Goal: Information Seeking & Learning: Learn about a topic

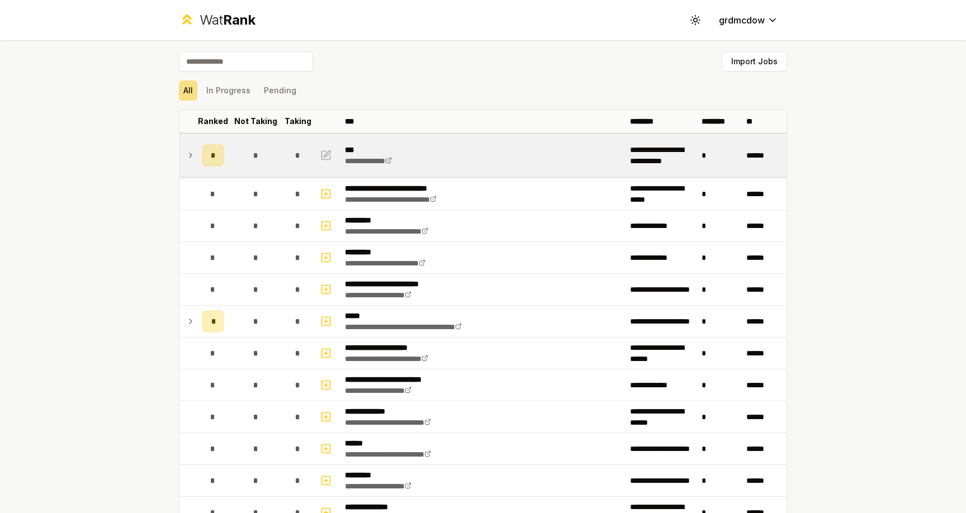
click at [186, 155] on icon at bounding box center [190, 155] width 9 height 13
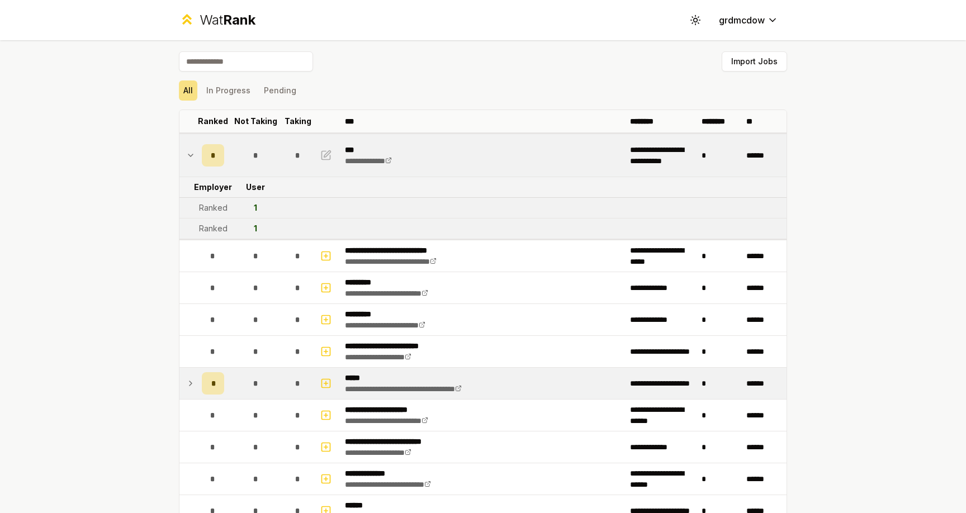
click at [191, 381] on icon at bounding box center [190, 383] width 9 height 13
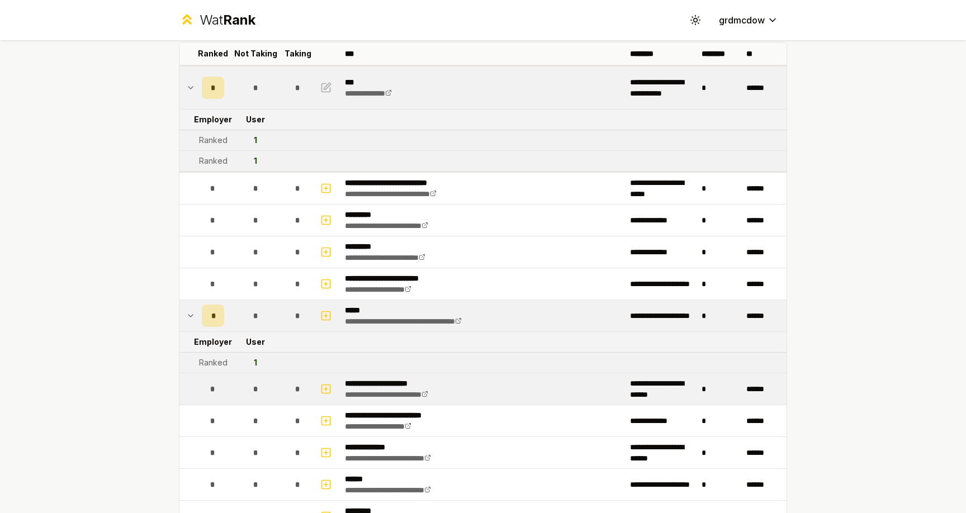
scroll to position [83, 0]
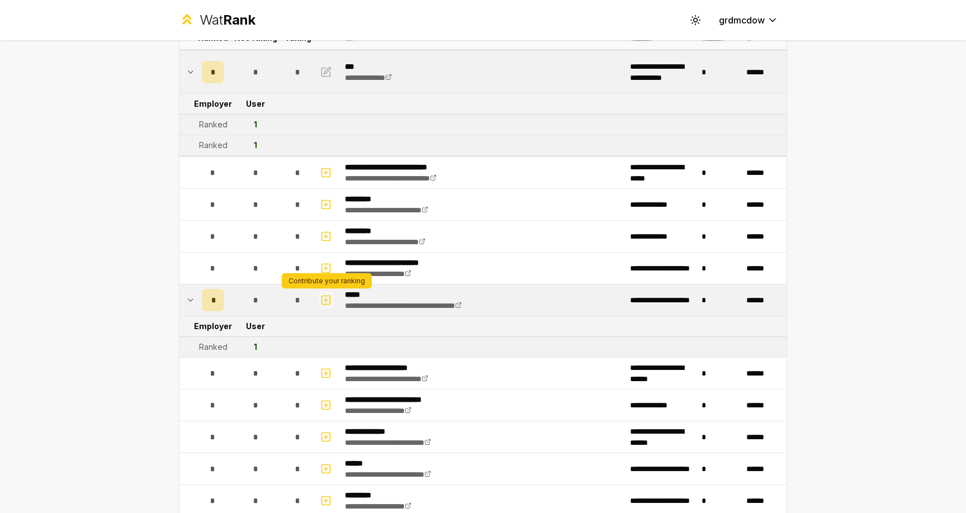
click at [326, 301] on icon "button" at bounding box center [326, 300] width 0 height 4
select select
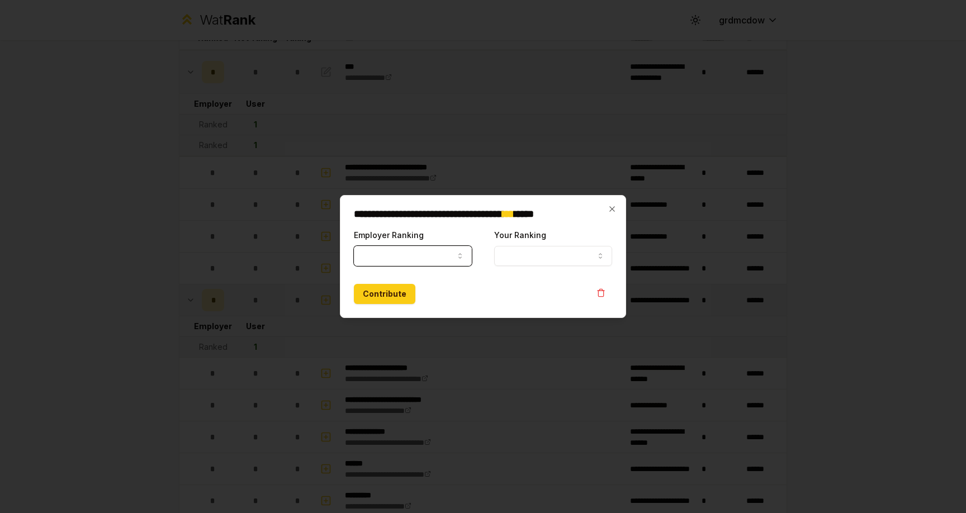
click at [414, 258] on button "Employer Ranking" at bounding box center [413, 256] width 118 height 20
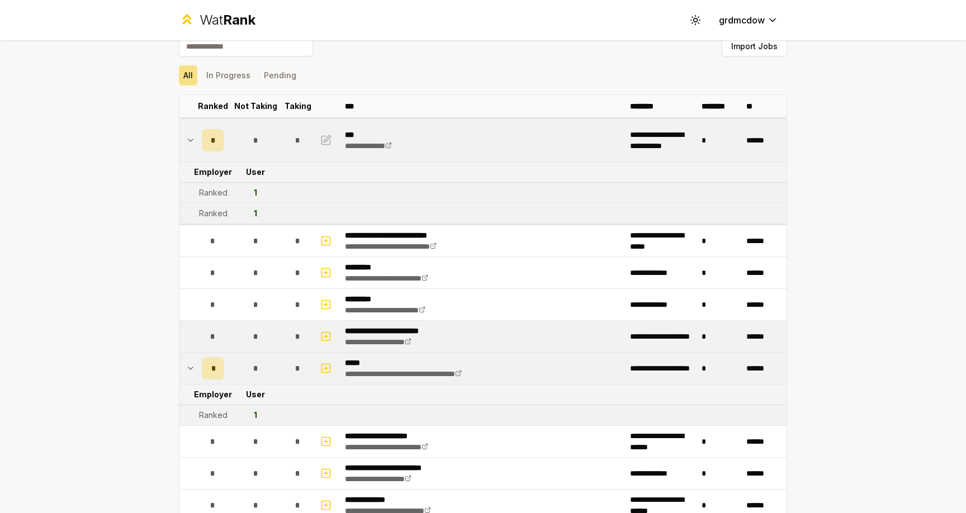
scroll to position [0, 0]
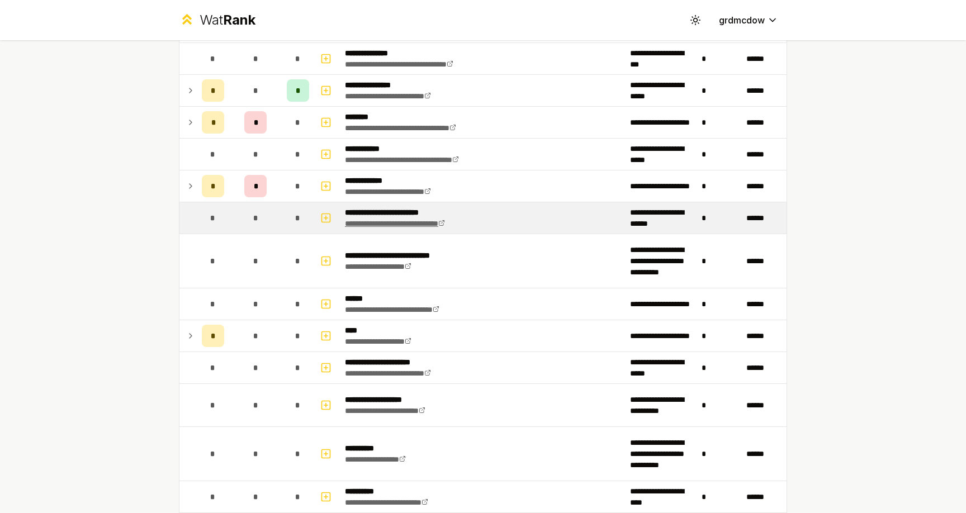
scroll to position [410, 0]
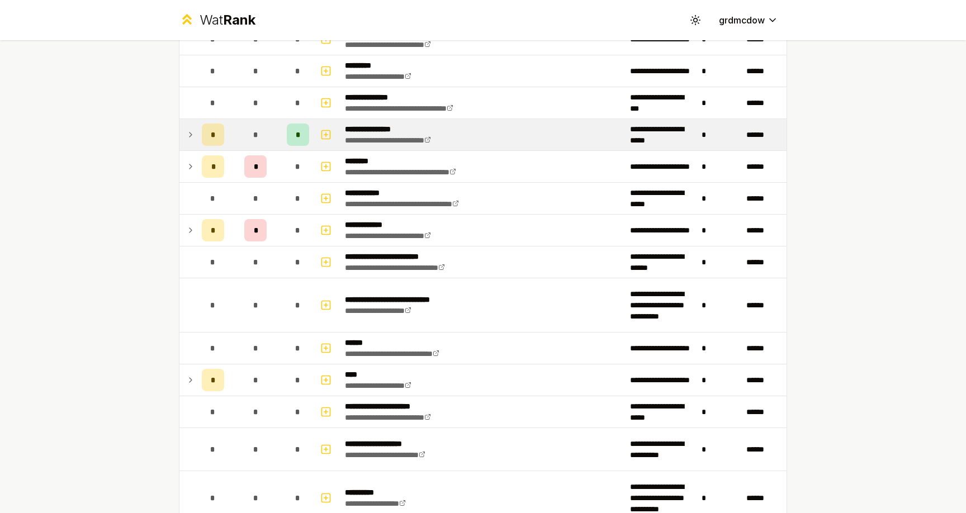
click at [191, 136] on icon at bounding box center [190, 134] width 9 height 13
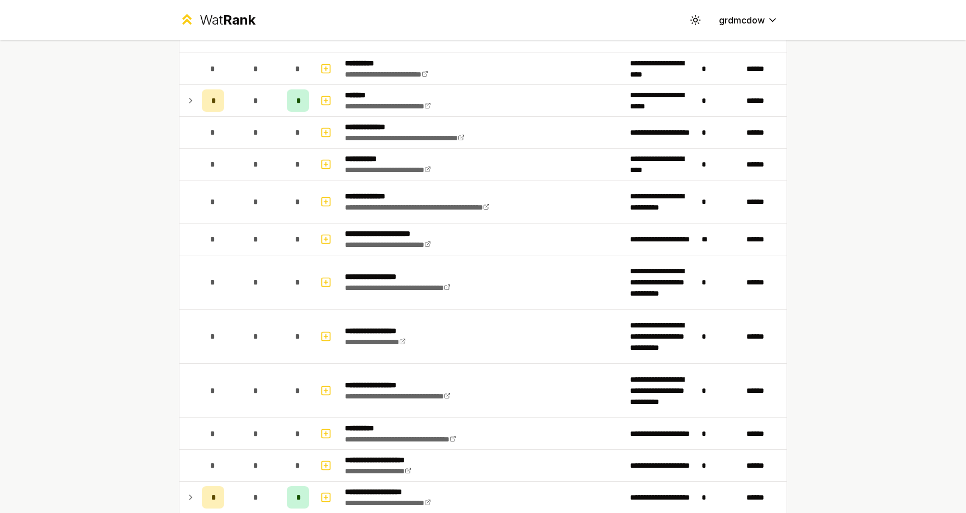
scroll to position [1046, 0]
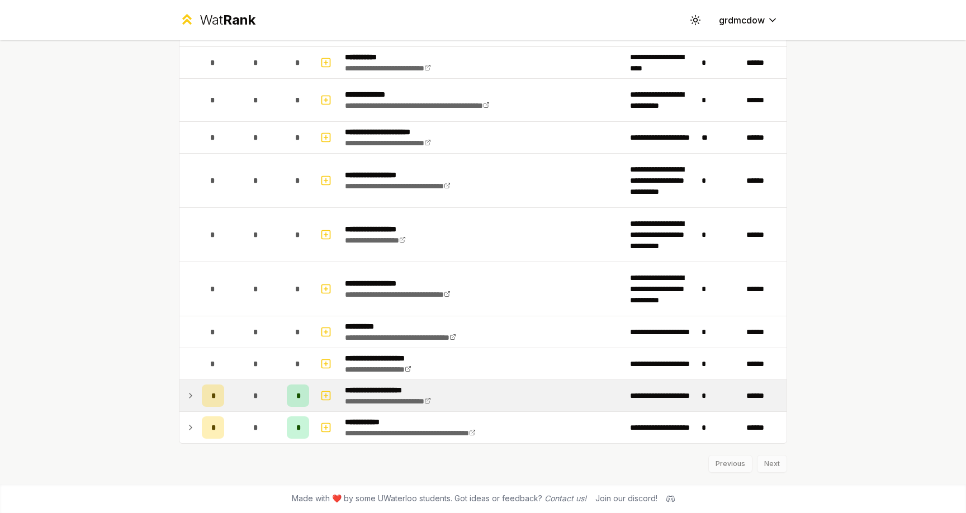
click at [193, 389] on icon at bounding box center [190, 395] width 9 height 13
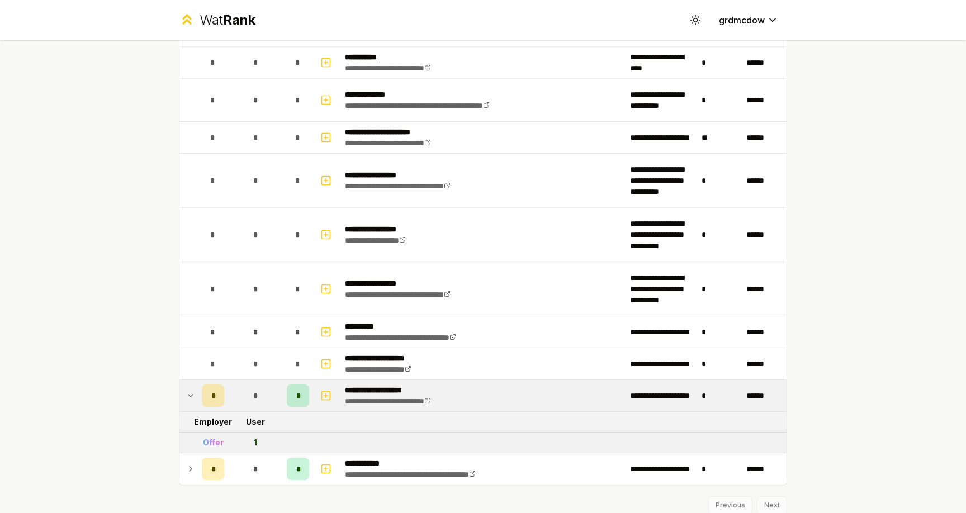
scroll to position [1087, 0]
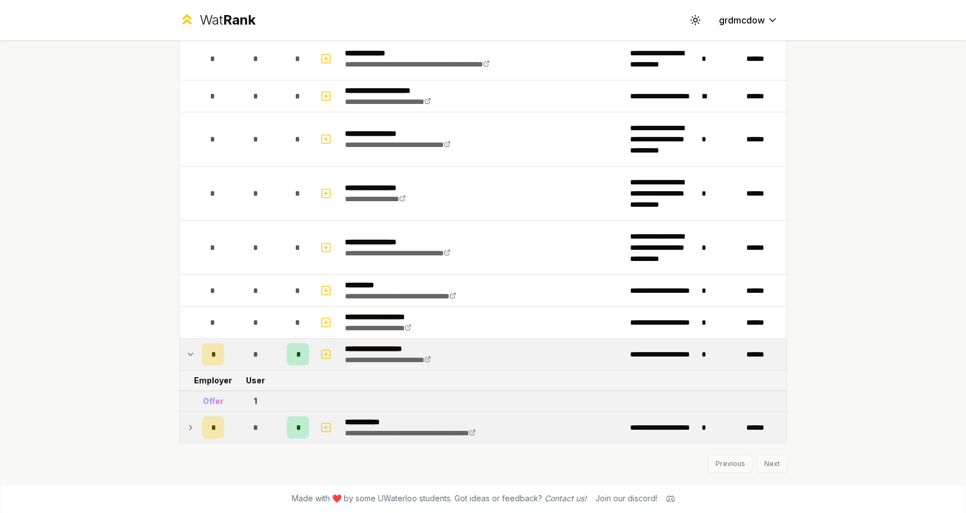
click at [192, 432] on icon at bounding box center [190, 427] width 9 height 13
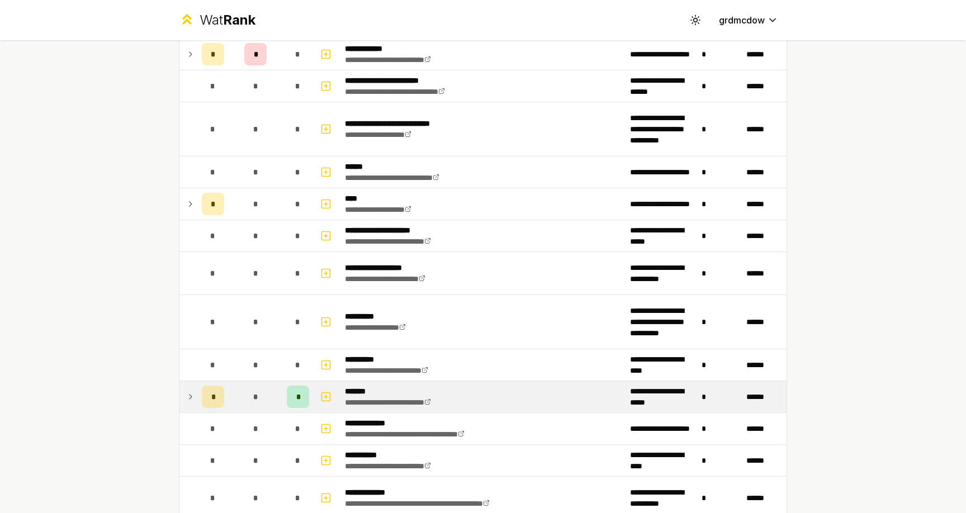
scroll to position [643, 0]
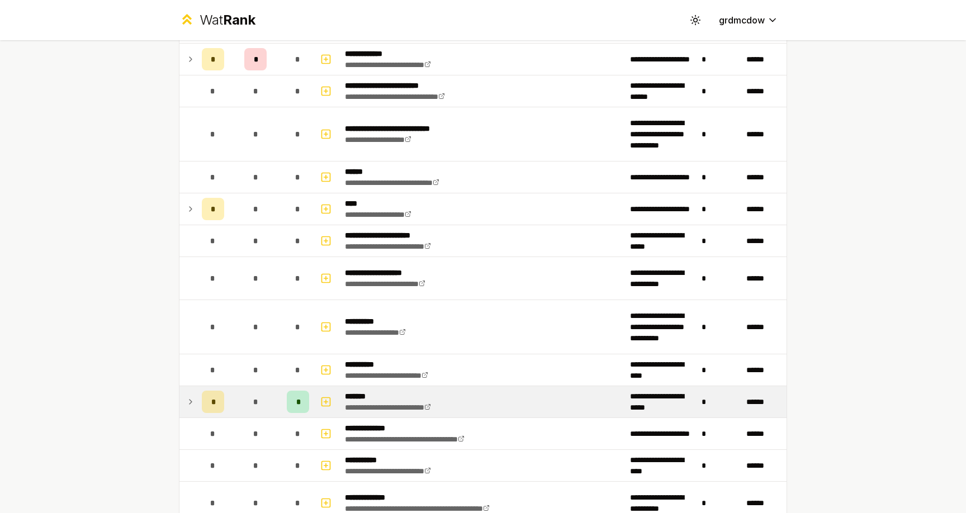
click at [192, 410] on td at bounding box center [188, 401] width 18 height 31
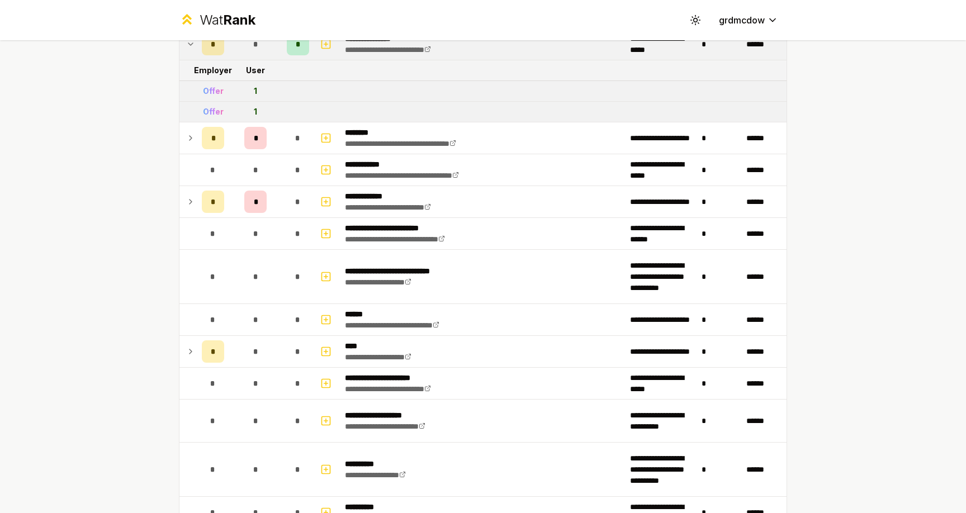
scroll to position [472, 0]
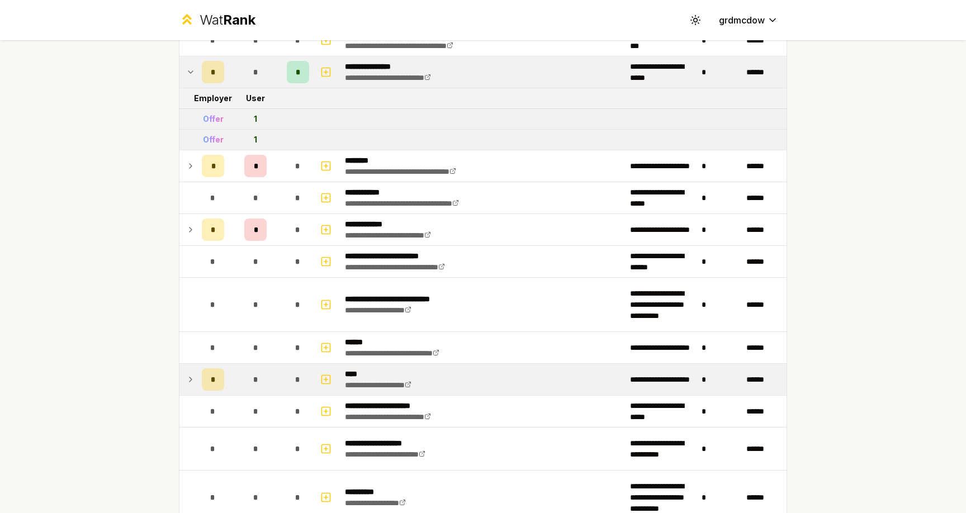
click at [194, 390] on td at bounding box center [188, 379] width 18 height 31
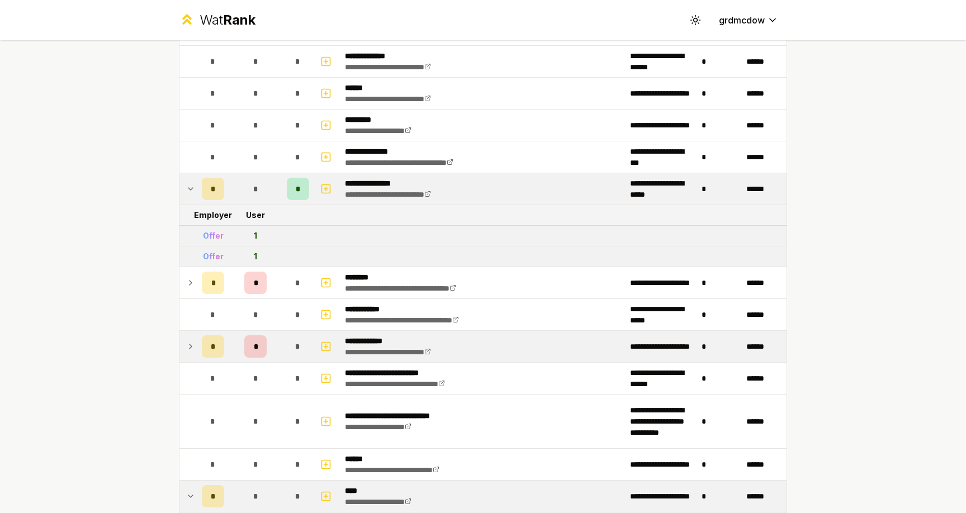
scroll to position [354, 0]
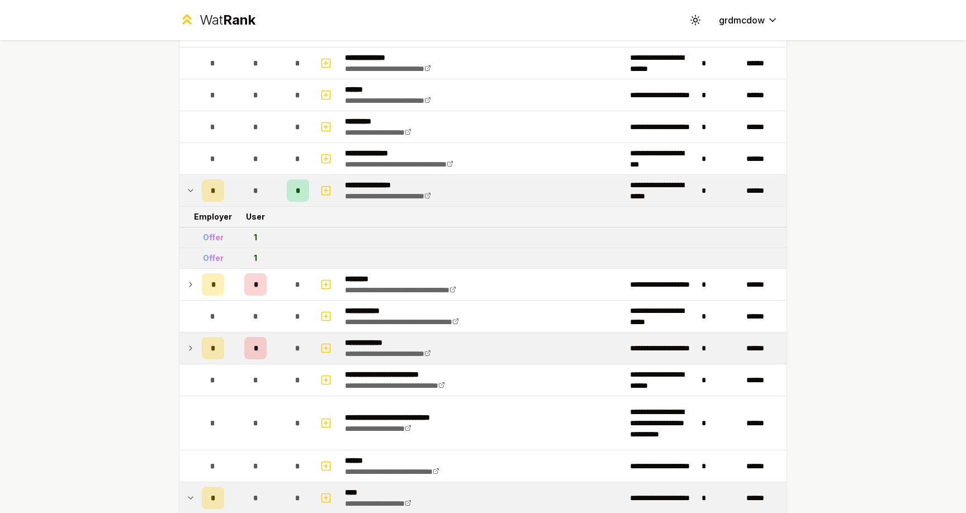
click at [192, 347] on icon at bounding box center [190, 347] width 9 height 13
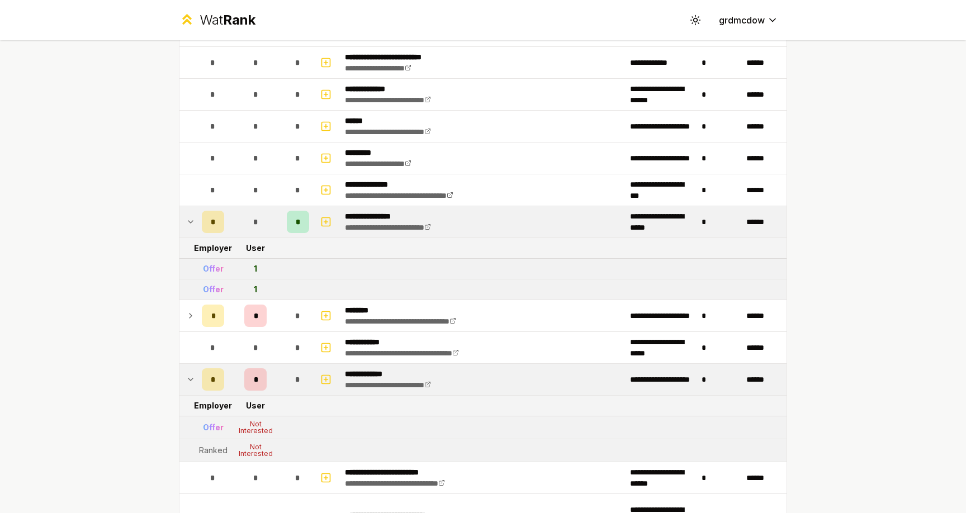
scroll to position [320, 0]
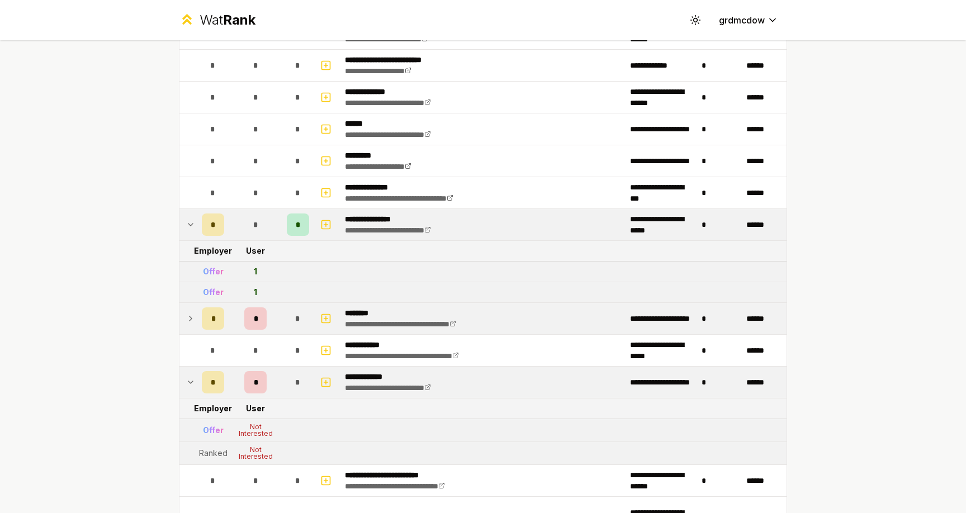
click at [189, 317] on icon at bounding box center [190, 318] width 9 height 13
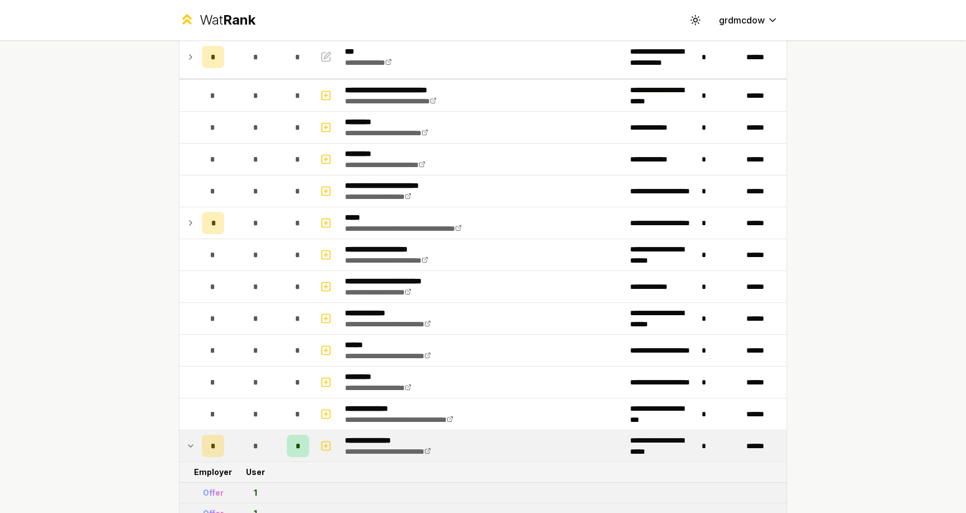
scroll to position [0, 0]
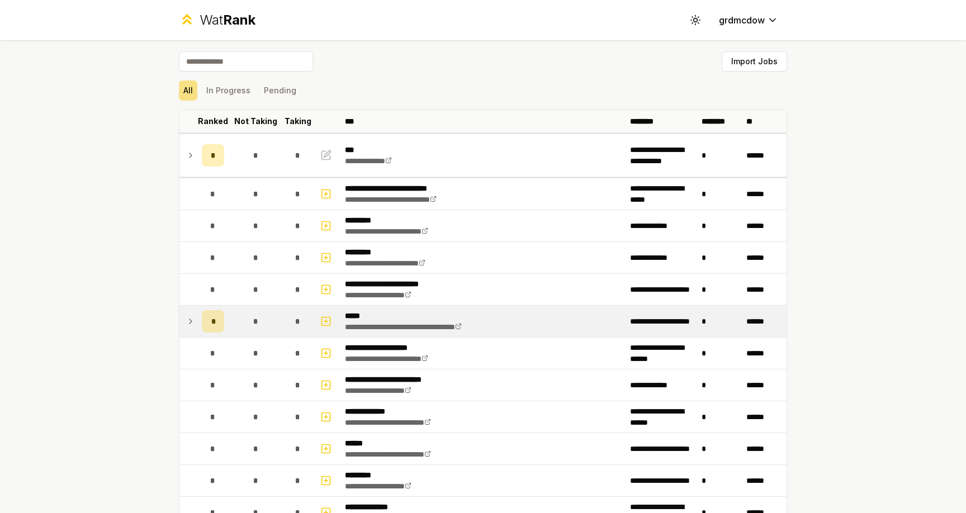
click at [190, 320] on icon at bounding box center [190, 321] width 2 height 4
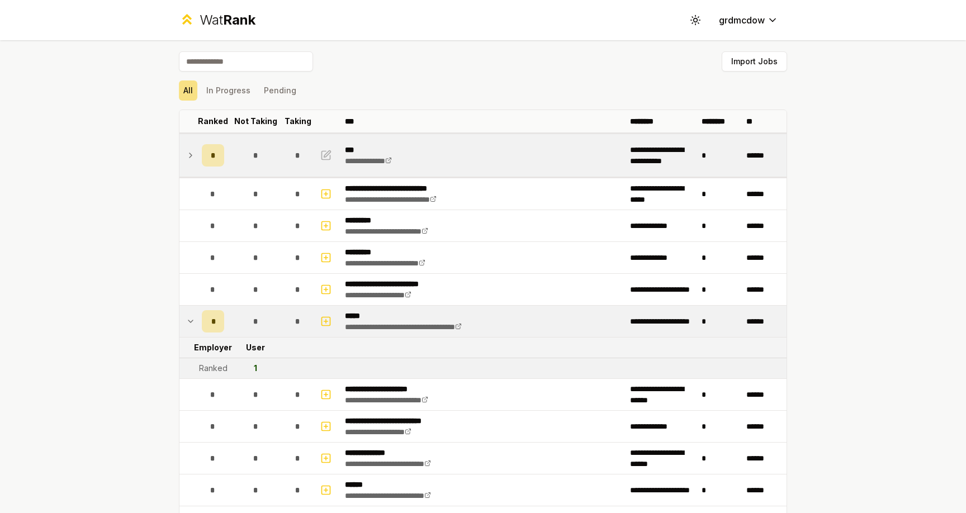
click at [189, 158] on icon at bounding box center [190, 155] width 2 height 4
